Goal: Task Accomplishment & Management: Manage account settings

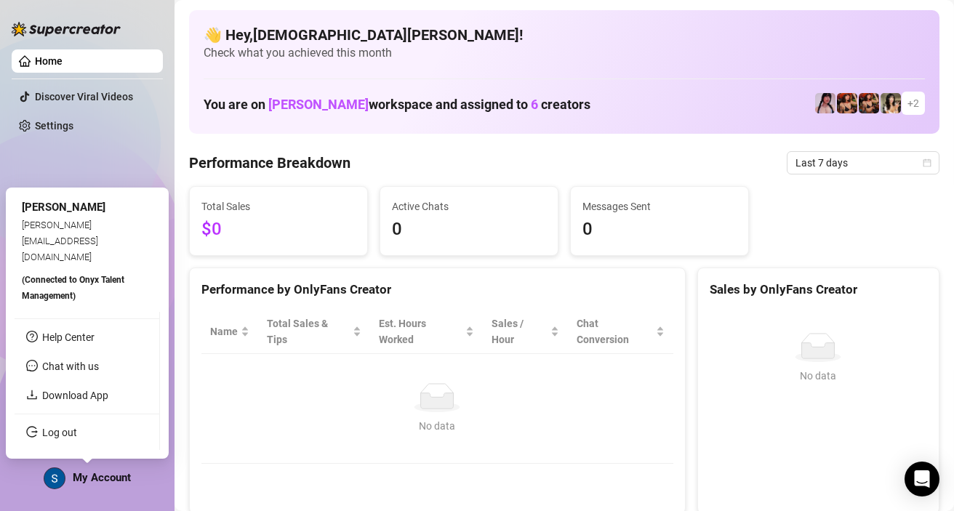
click at [102, 476] on span "My Account" at bounding box center [102, 477] width 58 height 13
click at [77, 439] on link "Log out" at bounding box center [59, 433] width 35 height 12
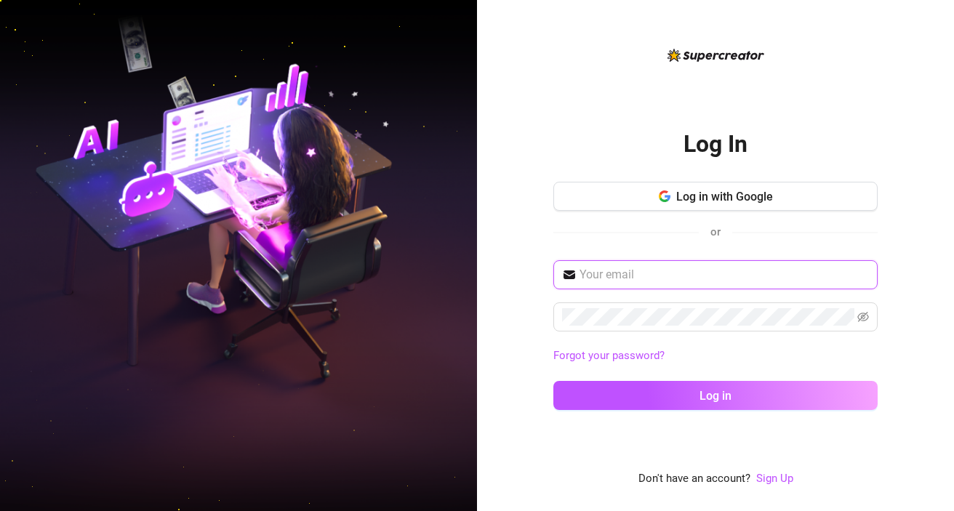
type input "[EMAIL_ADDRESS][DOMAIN_NAME]"
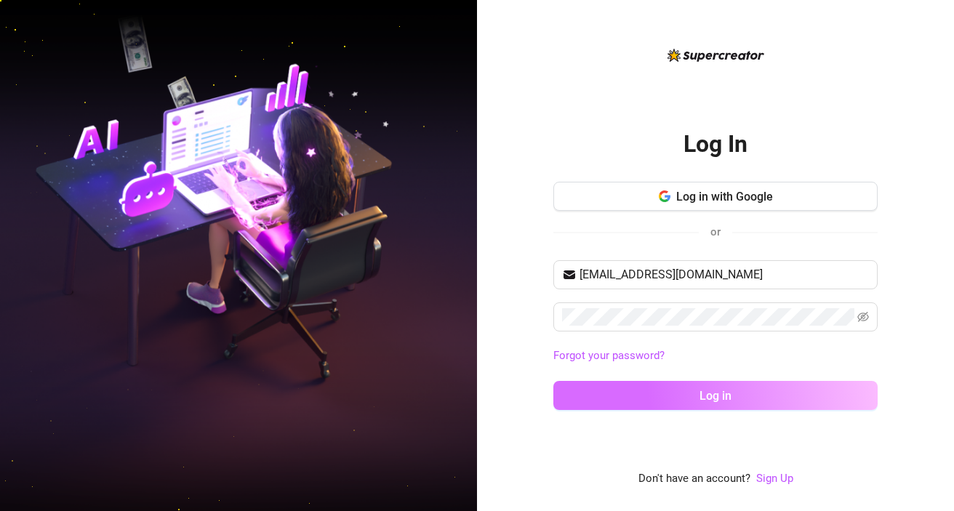
click at [721, 396] on span "Log in" at bounding box center [716, 396] width 32 height 14
